Goal: Task Accomplishment & Management: Manage account settings

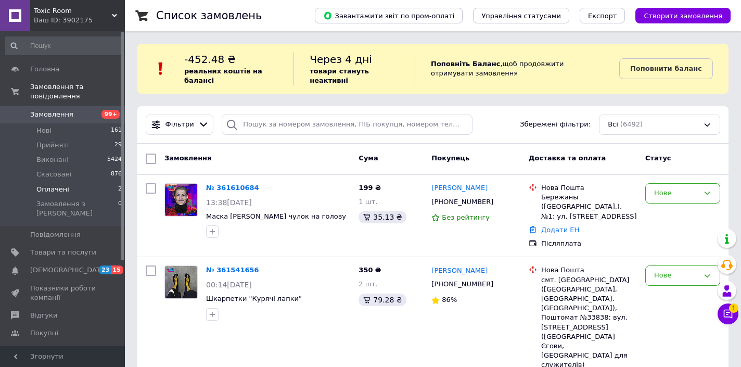
click at [57, 190] on span "Оплачені" at bounding box center [52, 189] width 33 height 9
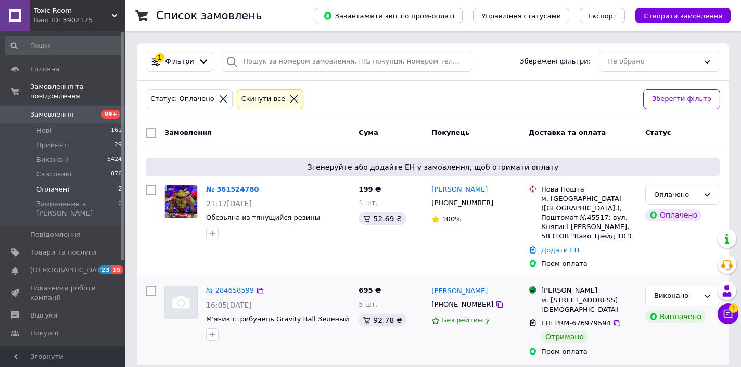
scroll to position [62, 0]
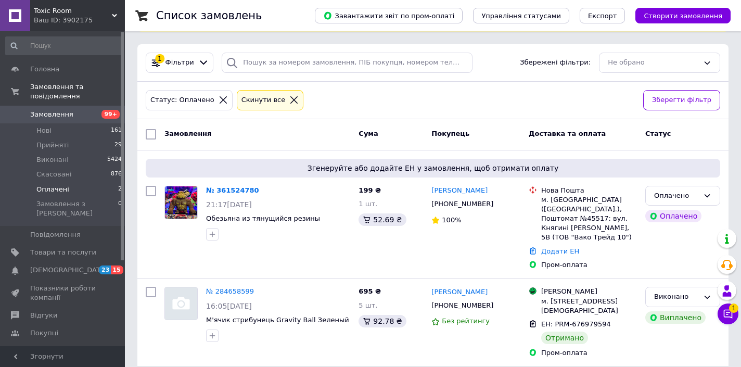
click at [723, 320] on button "Чат з покупцем 1" at bounding box center [728, 313] width 21 height 21
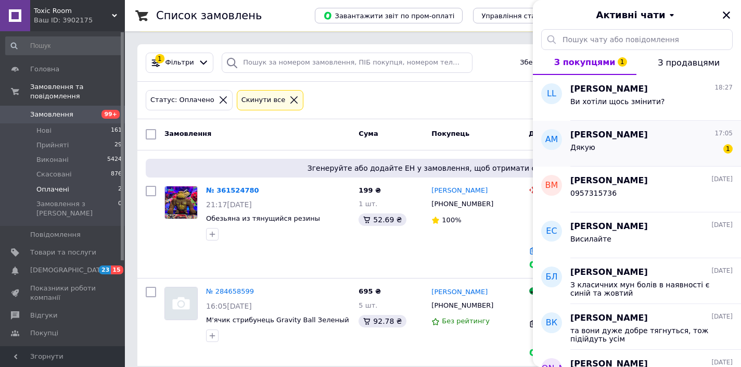
click at [644, 144] on div "Дякую 1" at bounding box center [651, 149] width 162 height 17
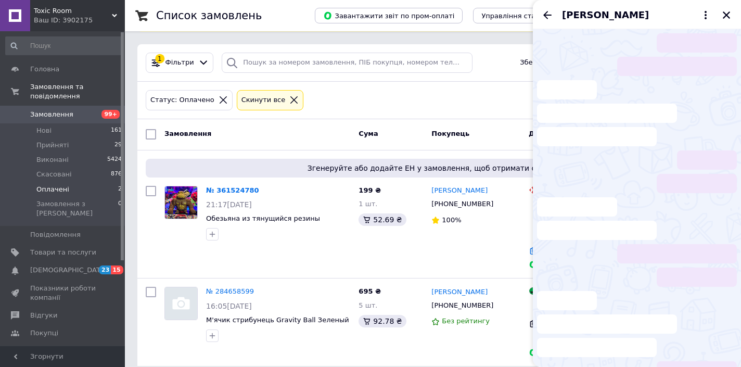
scroll to position [103, 0]
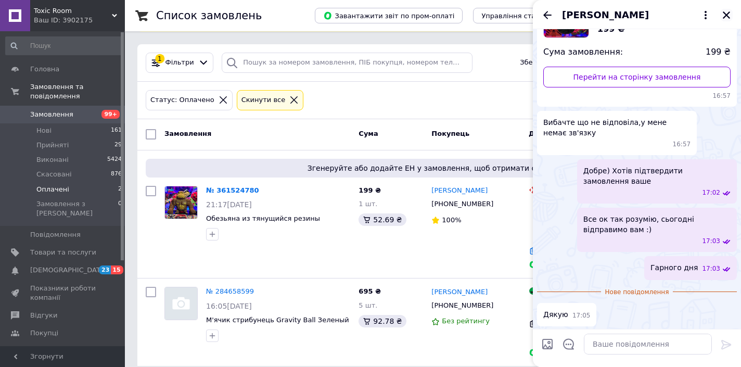
click at [727, 13] on icon "Закрити" at bounding box center [726, 14] width 9 height 9
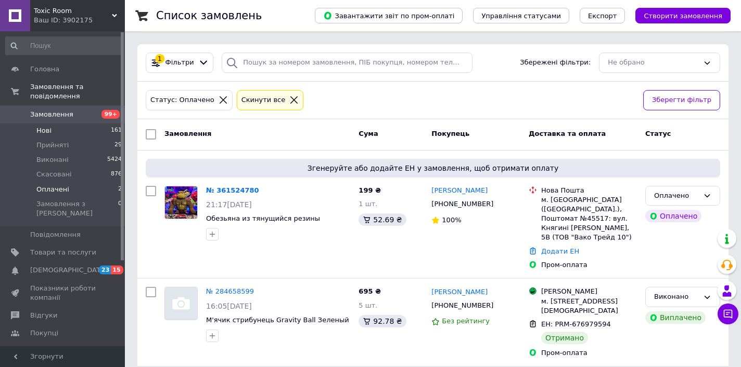
click at [72, 129] on li "Нові 161" at bounding box center [64, 130] width 128 height 15
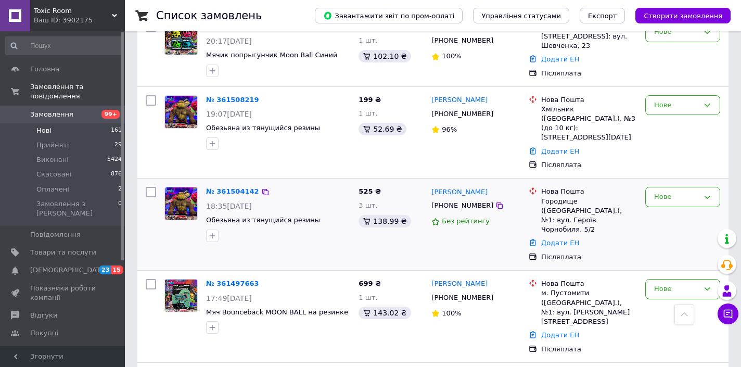
scroll to position [508, 0]
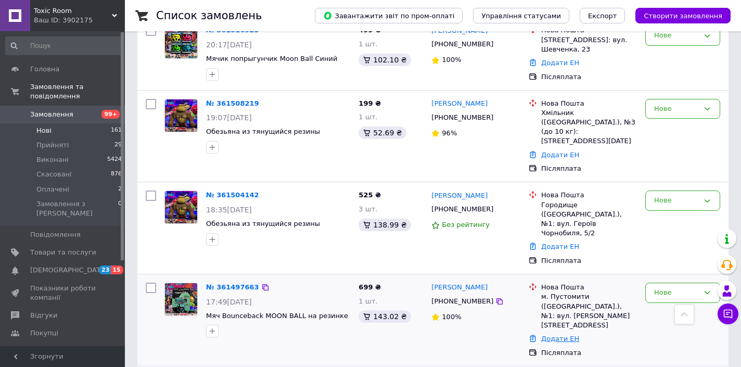
click at [557, 335] on link "Додати ЕН" at bounding box center [560, 339] width 38 height 8
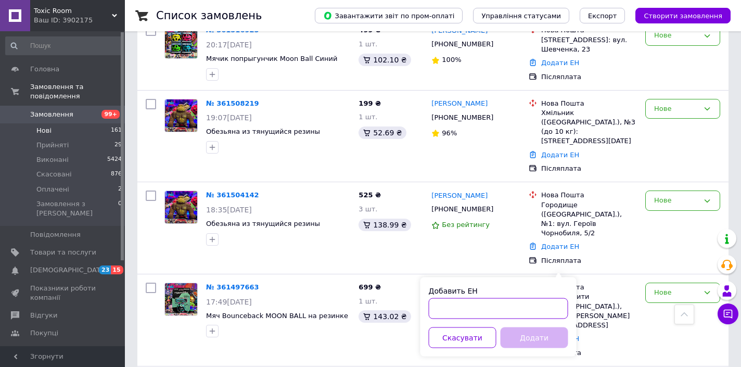
click at [489, 301] on input "Добавить ЕН" at bounding box center [498, 308] width 139 height 21
paste input "20451247299676"
type input "20451247299676"
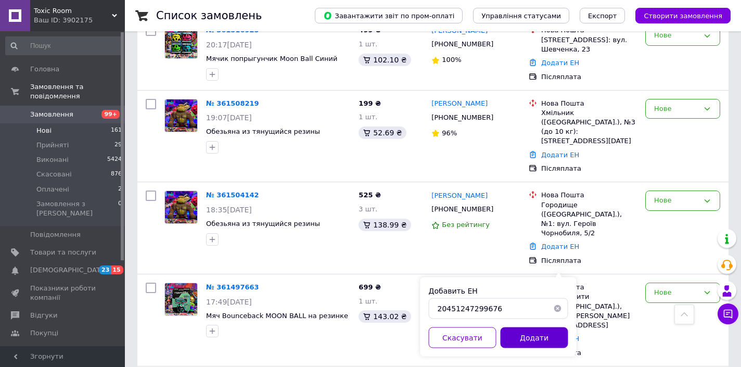
click at [508, 329] on button "Додати" at bounding box center [535, 337] width 68 height 21
click at [670, 283] on div "Нове" at bounding box center [682, 293] width 75 height 20
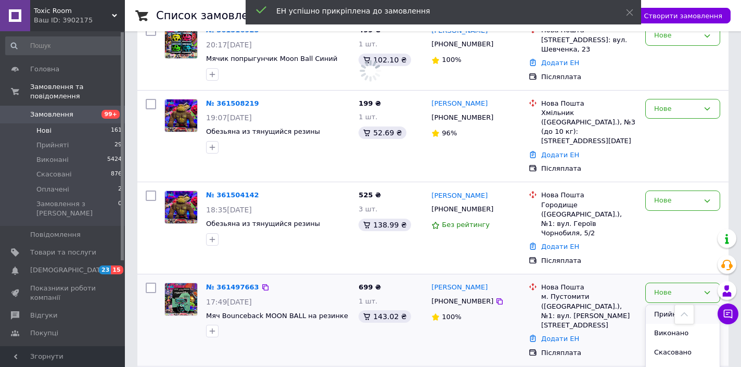
click at [656, 305] on li "Прийнято" at bounding box center [683, 314] width 74 height 19
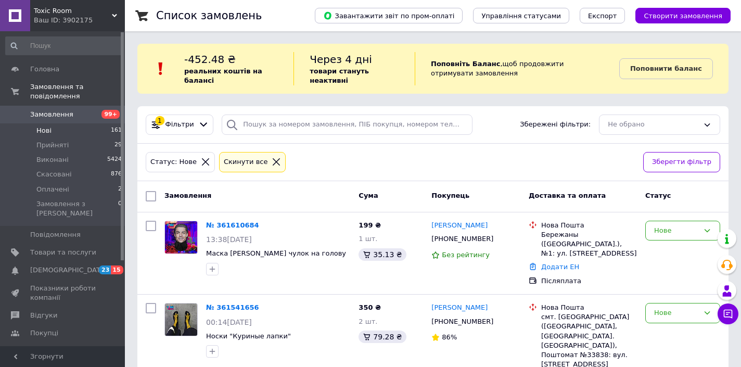
scroll to position [0, 0]
click at [496, 236] on icon at bounding box center [499, 239] width 6 height 6
click at [74, 195] on li "Оплачені 2" at bounding box center [64, 189] width 128 height 15
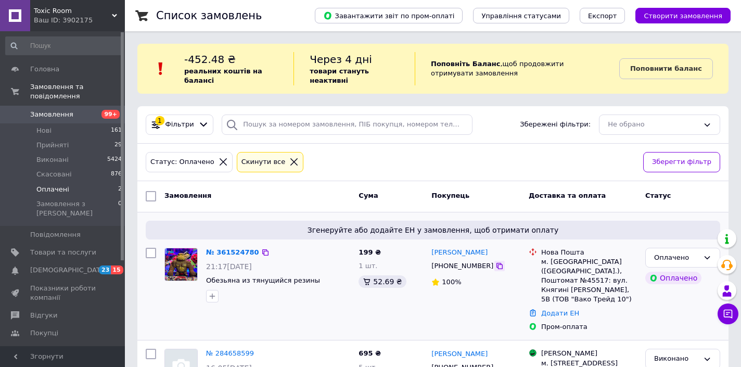
click at [495, 266] on icon at bounding box center [499, 266] width 8 height 8
click at [547, 309] on link "Додати ЕН" at bounding box center [560, 313] width 38 height 8
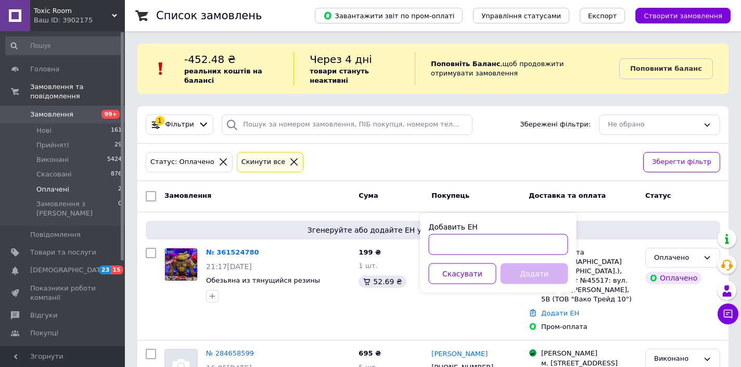
click at [492, 250] on input "Добавить ЕН" at bounding box center [498, 244] width 139 height 21
paste input "20451247300408"
type input "20451247300408"
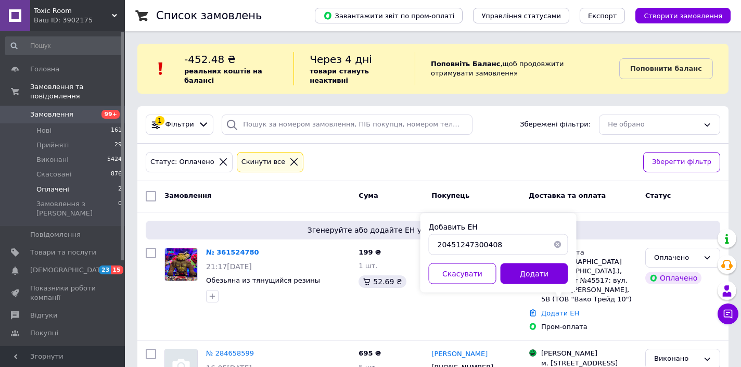
click at [507, 286] on div "Добавить ЕН 20451247300408 Скасувати Додати" at bounding box center [498, 252] width 156 height 79
click at [514, 281] on button "Додати" at bounding box center [535, 273] width 68 height 21
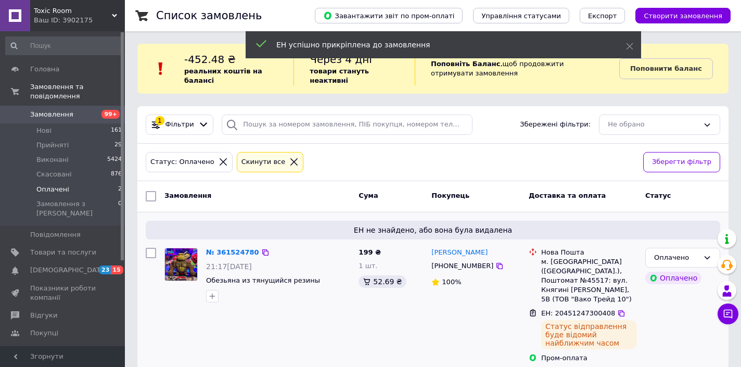
click at [701, 258] on div "Оплачено Оплачено" at bounding box center [682, 306] width 83 height 124
click at [698, 255] on div "Оплачено" at bounding box center [676, 257] width 45 height 11
click at [668, 298] on li "Виконано" at bounding box center [683, 298] width 74 height 19
